Goal: Information Seeking & Learning: Learn about a topic

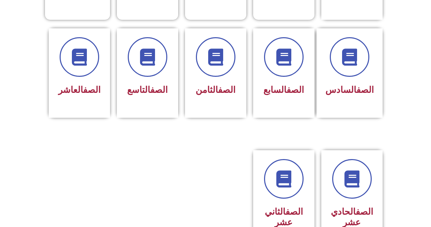
scroll to position [261, 0]
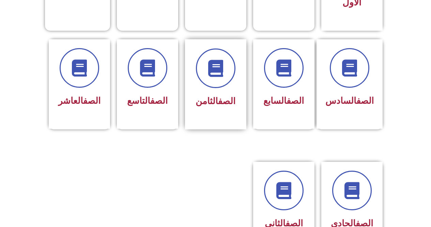
click at [233, 100] on div "الصف الثامن" at bounding box center [215, 84] width 61 height 90
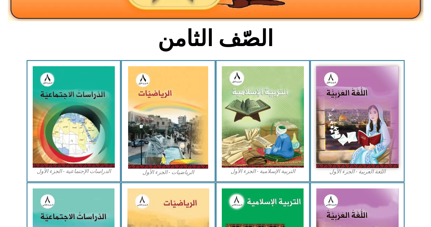
scroll to position [169, 0]
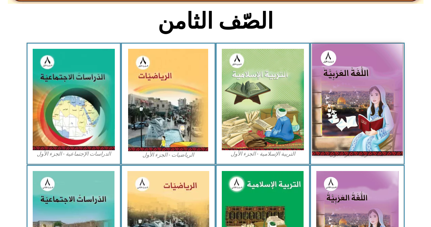
click at [375, 125] on img at bounding box center [357, 99] width 91 height 111
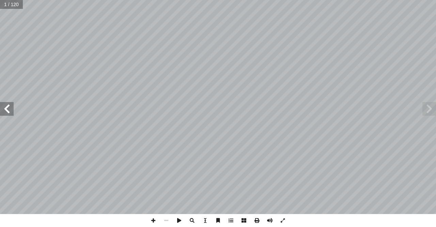
click at [2, 113] on span at bounding box center [7, 109] width 14 height 14
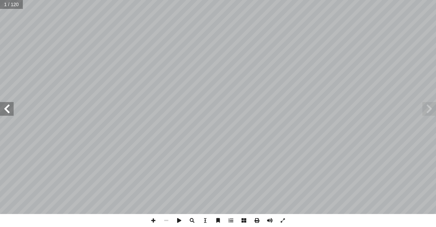
click at [2, 113] on span at bounding box center [7, 109] width 14 height 14
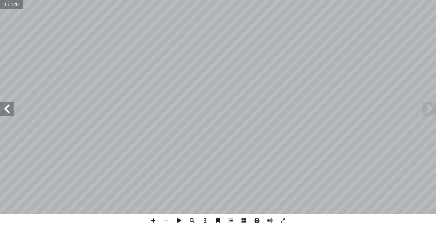
click at [2, 113] on span at bounding box center [7, 109] width 14 height 14
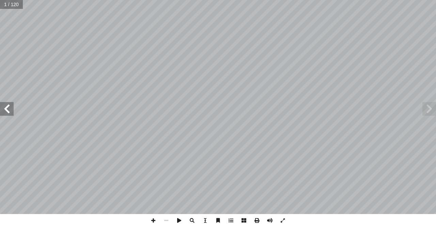
click at [2, 113] on span at bounding box center [7, 109] width 14 height 14
click at [1, 113] on span at bounding box center [7, 109] width 14 height 14
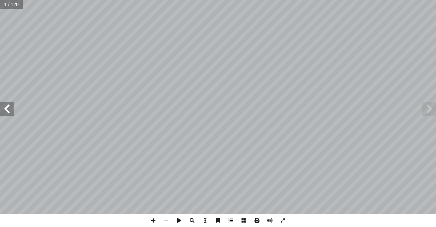
click at [1, 113] on span at bounding box center [7, 109] width 14 height 14
click at [8, 114] on span at bounding box center [7, 109] width 14 height 14
click at [8, 115] on span at bounding box center [7, 109] width 14 height 14
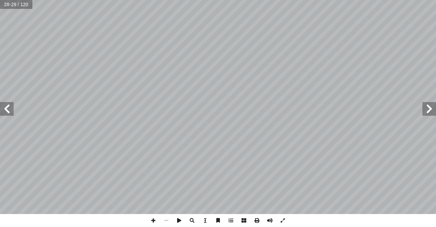
click at [8, 115] on span at bounding box center [7, 109] width 14 height 14
click at [1, 119] on div "٢٤ ِ ة َ غ � ل ْ ال ُ د ِ واع َ ق ي � د َ ع َ ت ُ م ْ ال َ و ُ م ِ �ز � � ْ ال …" at bounding box center [218, 107] width 436 height 214
click at [4, 111] on span at bounding box center [7, 109] width 14 height 14
click at [3, 112] on span at bounding box center [7, 109] width 14 height 14
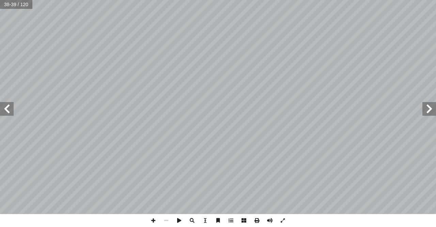
click at [3, 112] on span at bounding box center [7, 109] width 14 height 14
click at [11, 106] on span at bounding box center [7, 109] width 14 height 14
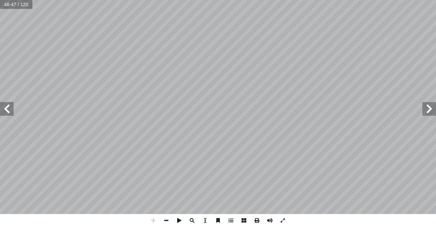
click at [11, 106] on span at bounding box center [7, 109] width 14 height 14
click at [6, 106] on span at bounding box center [7, 109] width 14 height 14
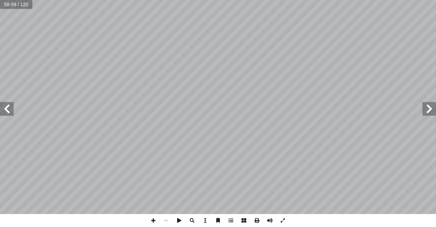
click at [432, 112] on span at bounding box center [429, 109] width 14 height 14
click at [429, 113] on span at bounding box center [429, 109] width 14 height 14
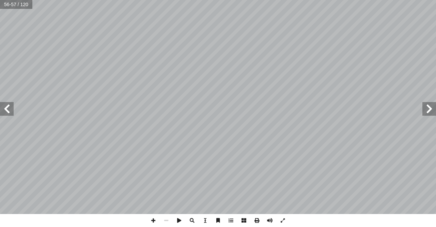
click at [429, 113] on span at bounding box center [429, 109] width 14 height 14
click at [425, 108] on span at bounding box center [429, 109] width 14 height 14
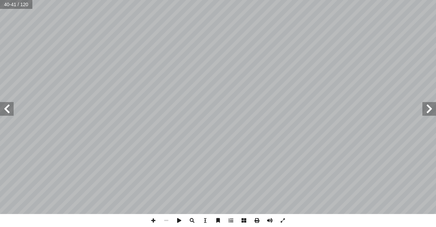
click at [425, 108] on span at bounding box center [429, 109] width 14 height 14
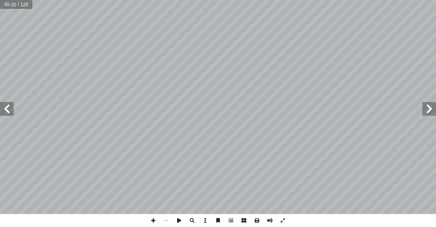
click at [0, 108] on span at bounding box center [7, 109] width 14 height 14
click at [7, 107] on span at bounding box center [7, 109] width 14 height 14
click at [9, 106] on span at bounding box center [7, 109] width 14 height 14
click at [8, 106] on span at bounding box center [7, 109] width 14 height 14
click at [7, 107] on span at bounding box center [7, 109] width 14 height 14
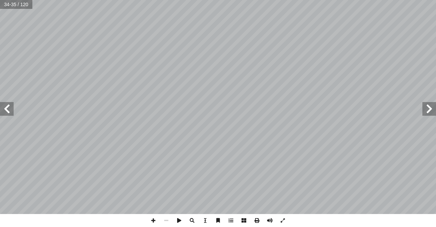
click at [7, 107] on span at bounding box center [7, 109] width 14 height 14
click at [11, 104] on span at bounding box center [7, 109] width 14 height 14
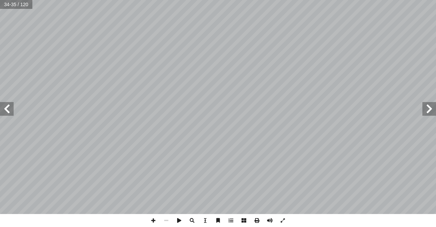
click at [11, 104] on span at bounding box center [7, 109] width 14 height 14
click at [10, 104] on span at bounding box center [7, 109] width 14 height 14
click at [7, 106] on span at bounding box center [7, 109] width 14 height 14
